Goal: Navigation & Orientation: Understand site structure

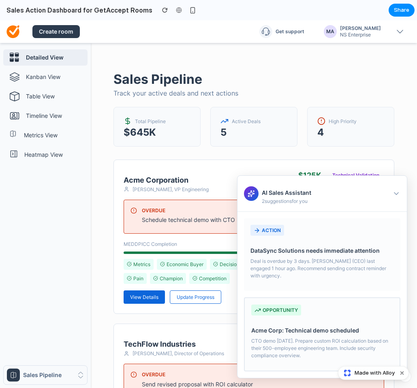
click at [398, 191] on icon at bounding box center [396, 194] width 8 height 8
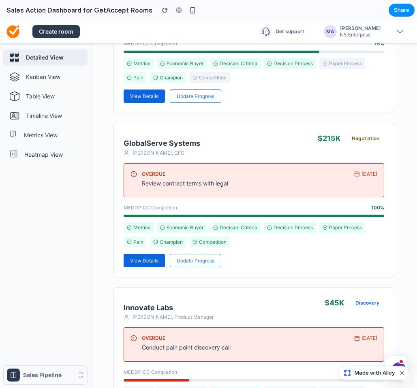
scroll to position [410, 0]
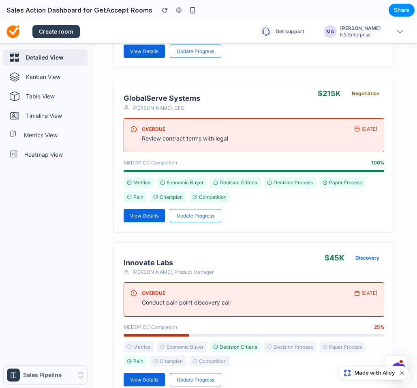
click at [398, 363] on div at bounding box center [399, 370] width 15 height 15
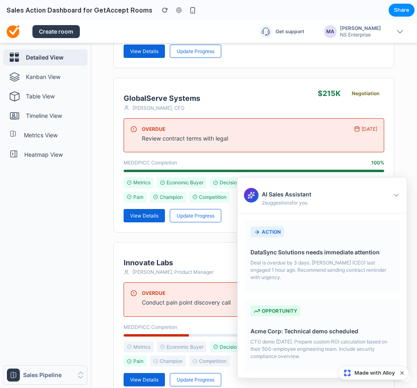
click at [395, 191] on icon at bounding box center [396, 195] width 8 height 8
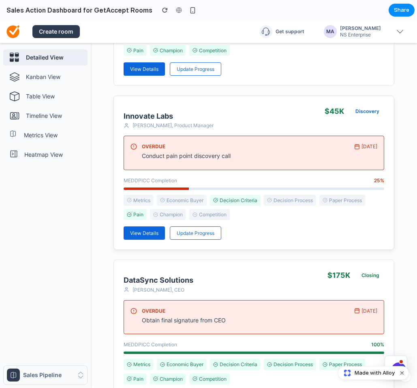
scroll to position [608, 0]
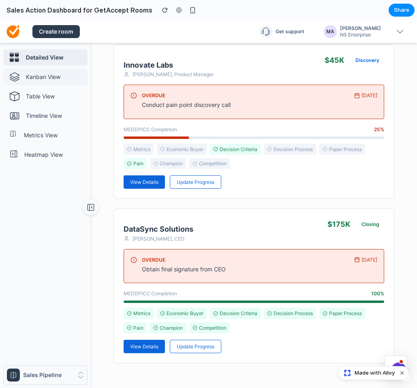
click at [64, 82] on link "Kanban View" at bounding box center [45, 77] width 84 height 16
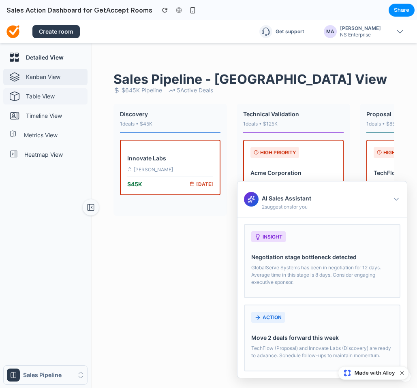
click at [62, 98] on p "Table View" at bounding box center [55, 96] width 58 height 8
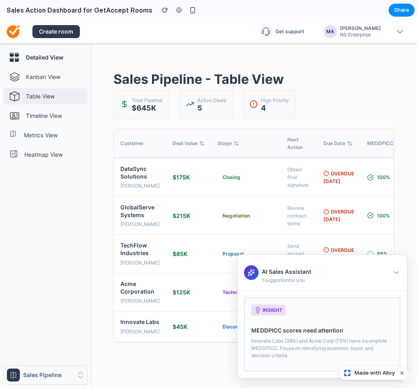
click at [194, 147] on div "Deal Value" at bounding box center [189, 143] width 32 height 8
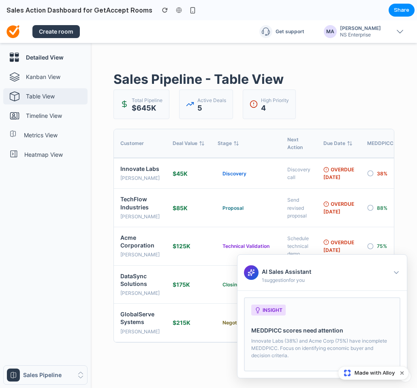
click at [194, 147] on div "Deal Value" at bounding box center [189, 143] width 32 height 8
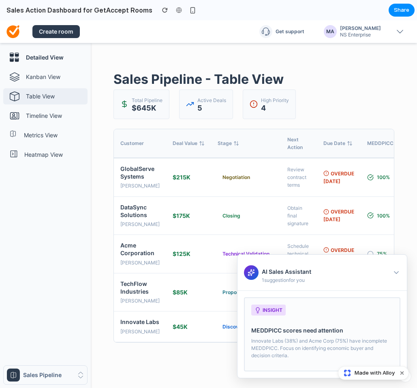
click at [221, 147] on div "Stage" at bounding box center [246, 143] width 57 height 8
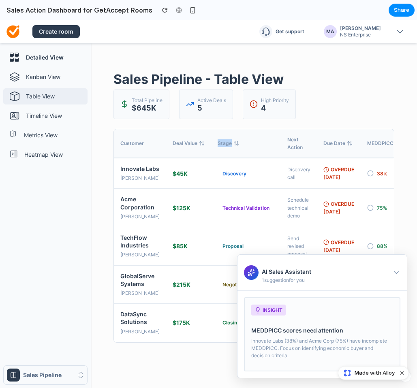
click at [221, 147] on div "Stage" at bounding box center [246, 143] width 57 height 8
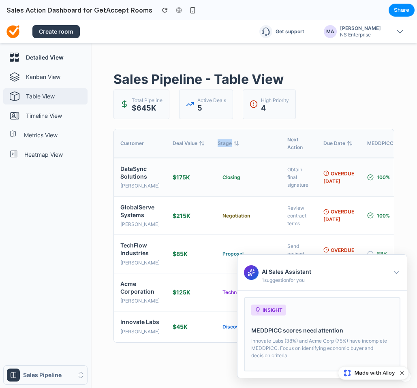
scroll to position [4, 0]
click at [220, 188] on td "Closing" at bounding box center [246, 177] width 70 height 39
click at [38, 111] on link "Timeline View" at bounding box center [45, 116] width 84 height 16
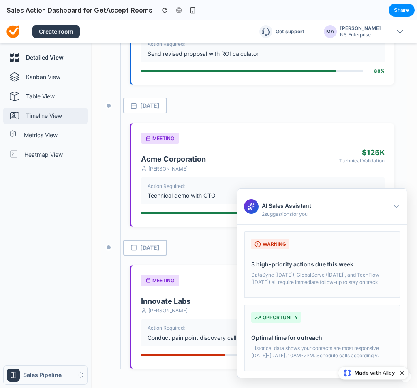
scroll to position [496, 0]
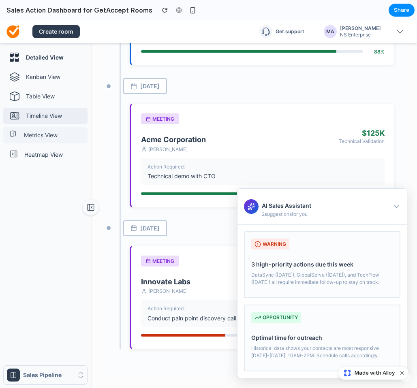
click at [50, 139] on p "Metrics View" at bounding box center [54, 135] width 60 height 8
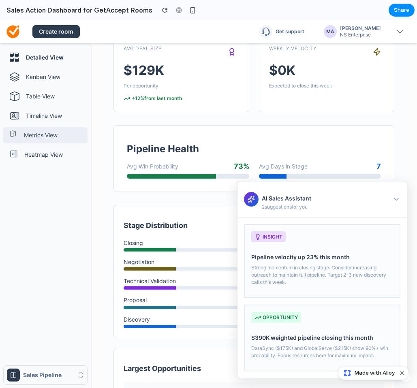
scroll to position [185, 0]
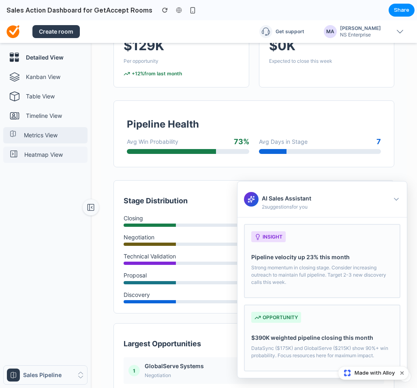
click at [37, 156] on p "Heatmap View" at bounding box center [54, 155] width 60 height 8
